Goal: Task Accomplishment & Management: Manage account settings

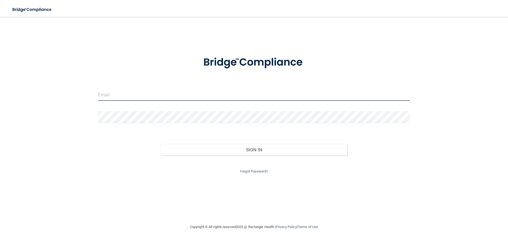
click at [166, 90] on input "email" at bounding box center [254, 95] width 312 height 12
type input "genesis.rivera97"
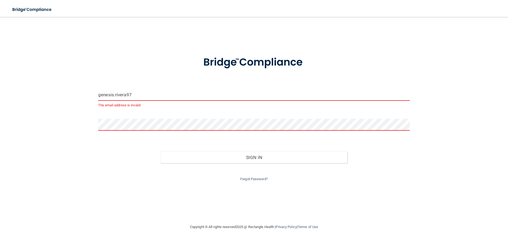
click at [151, 97] on input "genesis.rivera97" at bounding box center [254, 95] width 312 height 12
click at [158, 98] on input "genesis.rivera97" at bounding box center [254, 95] width 312 height 12
drag, startPoint x: 158, startPoint y: 97, endPoint x: 57, endPoint y: 92, distance: 100.9
click at [57, 92] on div "genesis.rivera97 The email address is invalid Invalid email/password. You don't…" at bounding box center [254, 120] width 487 height 196
click at [130, 97] on input "email" at bounding box center [254, 95] width 312 height 12
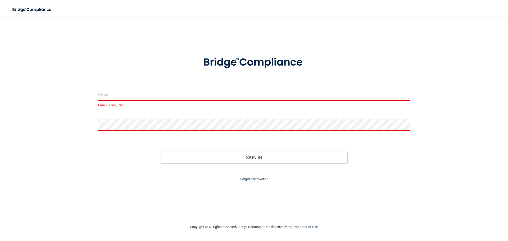
type input "[EMAIL_ADDRESS][DOMAIN_NAME]"
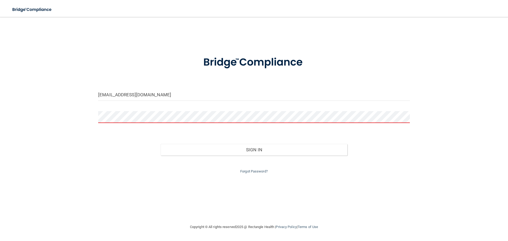
click at [123, 123] on div at bounding box center [254, 119] width 320 height 16
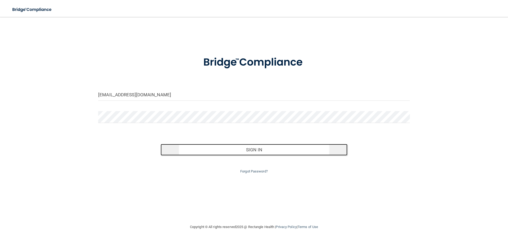
click at [249, 153] on button "Sign In" at bounding box center [254, 150] width 187 height 12
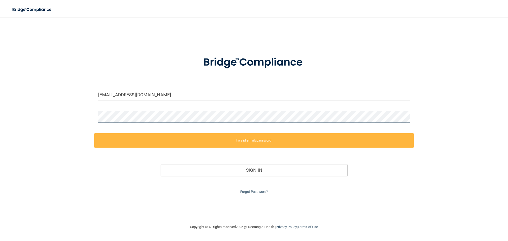
click at [54, 122] on div "genesis@drbarrycorp.com Invalid email/password. You don't have permission to ac…" at bounding box center [254, 120] width 487 height 196
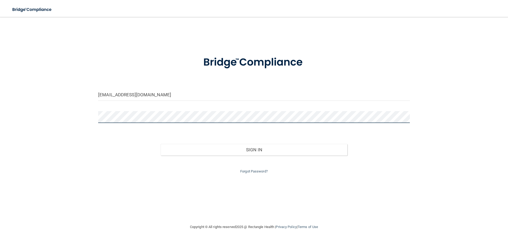
click at [161, 144] on button "Sign In" at bounding box center [254, 150] width 187 height 12
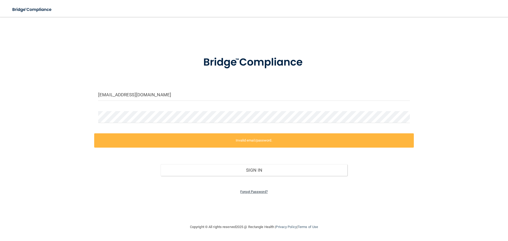
click at [254, 190] on link "Forgot Password?" at bounding box center [254, 192] width 28 height 4
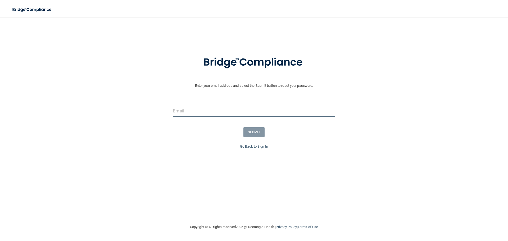
click at [211, 112] on input "email" at bounding box center [254, 111] width 162 height 12
type input "[EMAIL_ADDRESS][DOMAIN_NAME]"
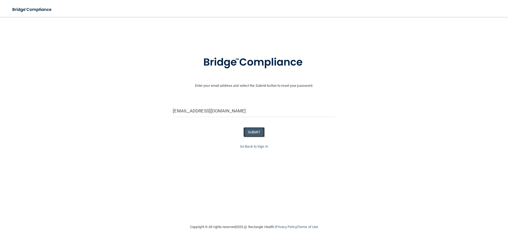
click at [256, 132] on button "SUBMIT" at bounding box center [253, 132] width 21 height 10
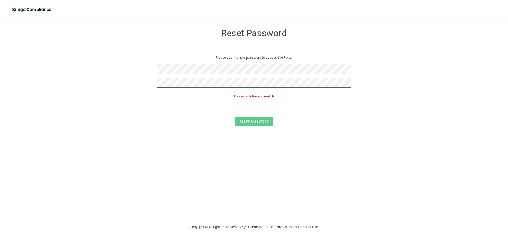
click at [105, 82] on form "Reset Password Please add the new password to access the Portal Passwords have …" at bounding box center [254, 77] width 487 height 111
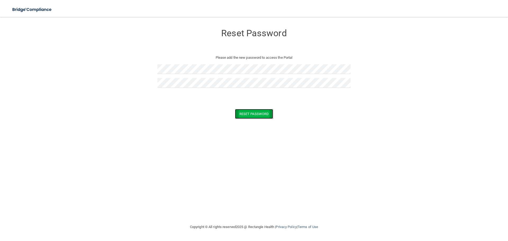
click at [259, 113] on button "Reset Password" at bounding box center [254, 114] width 38 height 10
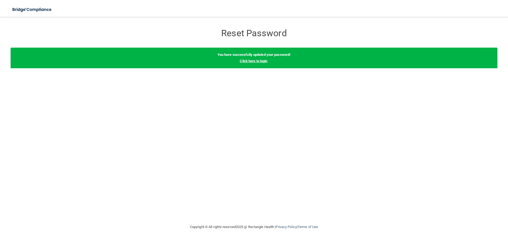
click at [257, 61] on link "Click here to login" at bounding box center [254, 61] width 28 height 4
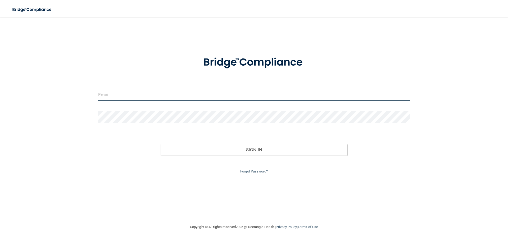
click at [151, 96] on input "email" at bounding box center [254, 95] width 312 height 12
type input "[EMAIL_ADDRESS][DOMAIN_NAME]"
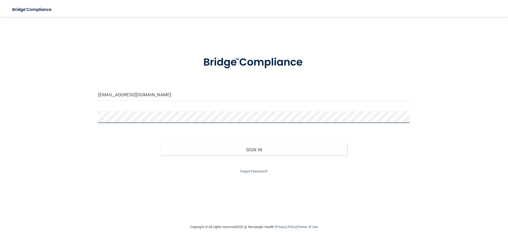
click at [161, 144] on button "Sign In" at bounding box center [254, 150] width 187 height 12
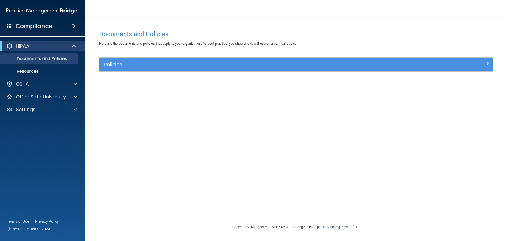
click at [474, 158] on div "Documents and Policies Here are the documents and policies that apply to your o…" at bounding box center [296, 126] width 402 height 196
